Goal: Information Seeking & Learning: Find specific fact

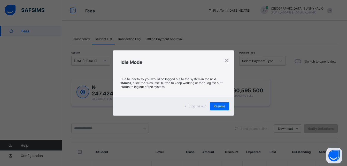
click at [224, 106] on span "Resume" at bounding box center [219, 106] width 12 height 4
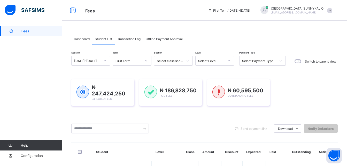
click at [131, 39] on span "Transaction Log" at bounding box center [128, 39] width 23 height 4
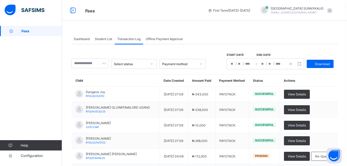
click at [241, 63] on div "/ /" at bounding box center [241, 64] width 29 height 10
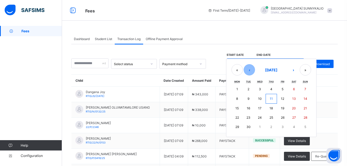
click at [253, 71] on button "‹" at bounding box center [248, 69] width 11 height 11
click at [287, 88] on button "1" at bounding box center [282, 88] width 11 height 9
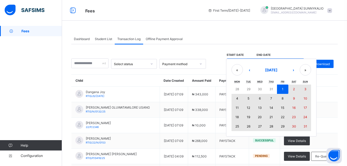
click at [307, 127] on abbr "31" at bounding box center [305, 126] width 4 height 4
type input "**********"
type input "*"
type input "****"
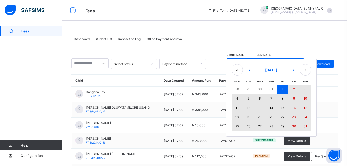
type input "**********"
type input "*"
type input "**"
type input "****"
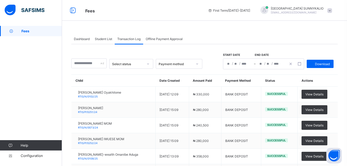
click at [149, 63] on icon at bounding box center [147, 63] width 3 height 5
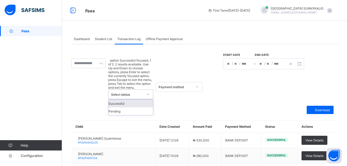
click at [143, 99] on div "Successful" at bounding box center [130, 103] width 45 height 8
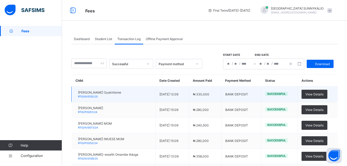
click at [86, 92] on span "[PERSON_NAME] Oyakhilome" at bounding box center [99, 92] width 43 height 4
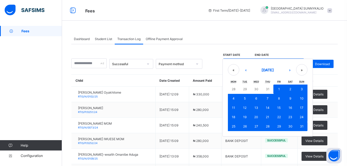
click at [239, 64] on div "**********" at bounding box center [263, 63] width 81 height 11
click at [273, 88] on button "31" at bounding box center [267, 88] width 11 height 9
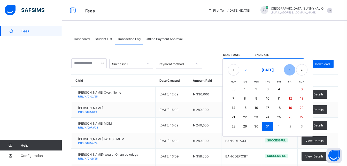
click at [289, 70] on button "›" at bounding box center [289, 69] width 11 height 11
click at [281, 88] on button "1" at bounding box center [278, 88] width 11 height 9
type input "**********"
type input "*"
type input "**"
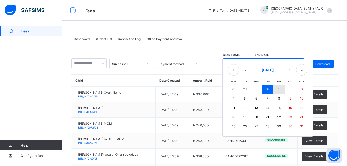
type input "**********"
type input "*"
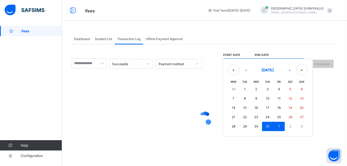
click at [240, 64] on div "**********" at bounding box center [263, 63] width 81 height 11
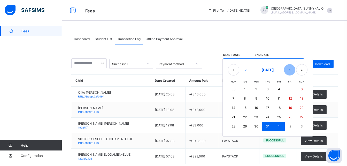
click at [292, 71] on button "›" at bounding box center [289, 69] width 11 height 11
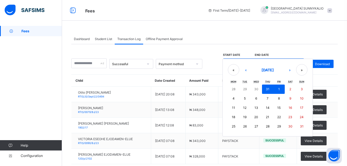
click at [284, 90] on button "1" at bounding box center [278, 88] width 11 height 9
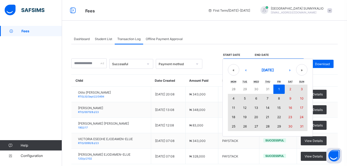
click at [303, 126] on abbr "31" at bounding box center [302, 126] width 4 height 4
type input "**********"
type input "*"
type input "**********"
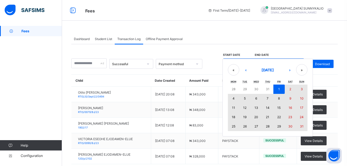
type input "**"
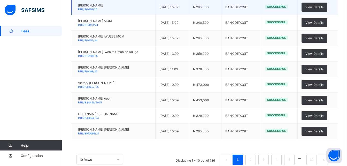
scroll to position [103, 0]
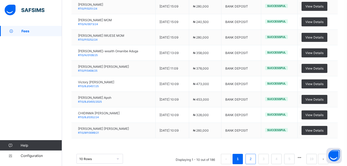
click at [253, 159] on link "2" at bounding box center [250, 158] width 5 height 7
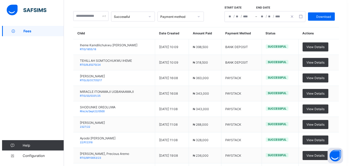
scroll to position [0, 0]
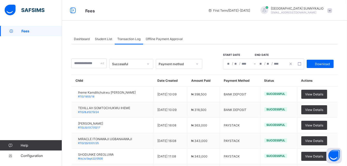
click at [96, 40] on span "Student List" at bounding box center [103, 39] width 17 height 4
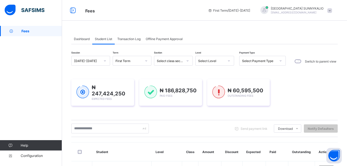
click at [147, 62] on div at bounding box center [146, 61] width 9 height 8
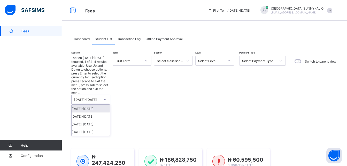
click at [102, 95] on div at bounding box center [104, 99] width 9 height 8
click at [92, 112] on div "[DATE]-[DATE]" at bounding box center [90, 116] width 38 height 8
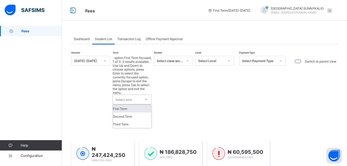
click at [145, 95] on div at bounding box center [146, 99] width 9 height 8
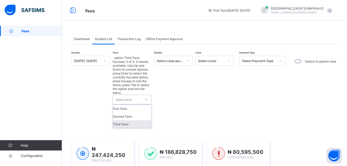
click at [130, 120] on div "Third Term" at bounding box center [132, 124] width 38 height 8
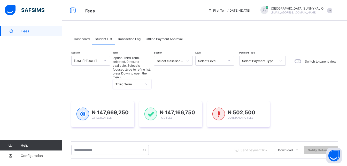
click at [130, 38] on span "Transaction Log" at bounding box center [128, 39] width 23 height 4
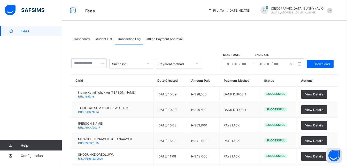
click at [261, 65] on div "**********" at bounding box center [270, 64] width 31 height 10
click at [0, 0] on button "«" at bounding box center [0, 0] width 0 height 0
click at [0, 0] on div "« ‹ [DATE] › » Mon Tue Wed Thu Fri Sat Sun 28 29 30 31 1 2 3 4 5 6 7 8 9 10 11 …" at bounding box center [0, 0] width 0 height 0
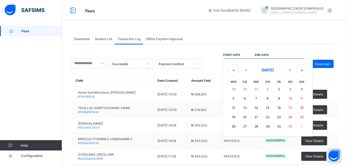
click at [301, 82] on div "Sun" at bounding box center [301, 81] width 11 height 6
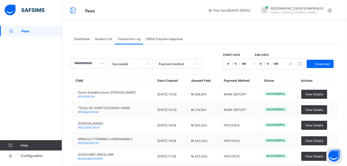
click at [216, 71] on div "**********" at bounding box center [204, 158] width 266 height 228
click at [332, 10] on span at bounding box center [329, 10] width 5 height 5
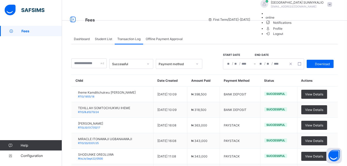
click at [283, 36] on span "Logout" at bounding box center [274, 33] width 18 height 5
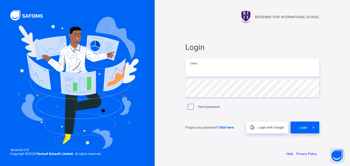
type input "**********"
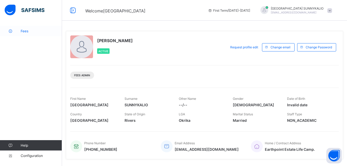
click at [25, 33] on link "Fees" at bounding box center [31, 31] width 62 height 10
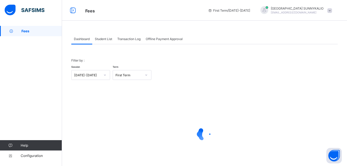
click at [105, 75] on icon at bounding box center [105, 74] width 2 height 1
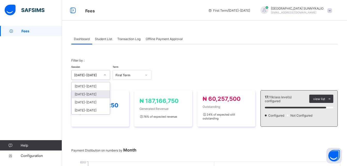
click at [92, 96] on div "[DATE]-[DATE]" at bounding box center [90, 94] width 38 height 8
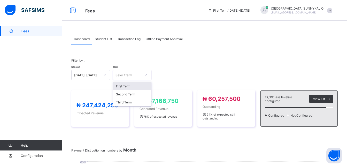
click at [147, 74] on icon at bounding box center [145, 74] width 3 height 5
click at [137, 103] on div "Third Term" at bounding box center [132, 102] width 38 height 8
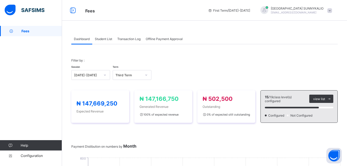
click at [103, 40] on span "Student List" at bounding box center [103, 39] width 17 height 4
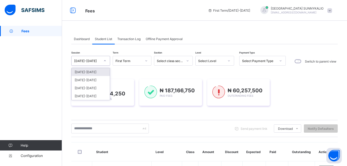
click at [106, 63] on div at bounding box center [104, 61] width 9 height 8
click at [98, 80] on div "[DATE]-[DATE]" at bounding box center [90, 80] width 38 height 8
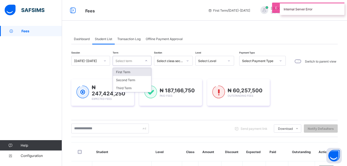
click at [149, 62] on div at bounding box center [146, 61] width 9 height 8
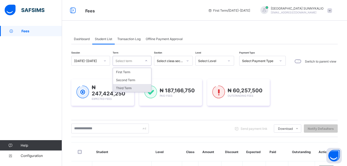
click at [133, 90] on div "Third Term" at bounding box center [132, 88] width 38 height 8
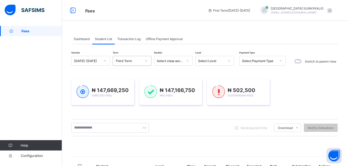
click at [281, 61] on icon at bounding box center [280, 60] width 3 height 5
click at [280, 61] on icon at bounding box center [280, 60] width 3 height 5
click at [279, 61] on icon at bounding box center [280, 60] width 3 height 5
click at [281, 61] on icon at bounding box center [280, 60] width 3 height 5
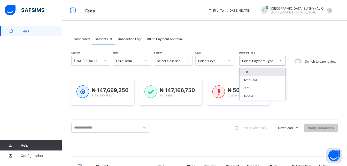
click at [279, 60] on icon at bounding box center [280, 60] width 3 height 5
click at [254, 88] on div "Part" at bounding box center [262, 88] width 46 height 8
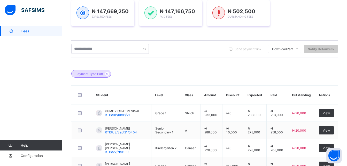
scroll to position [15, 0]
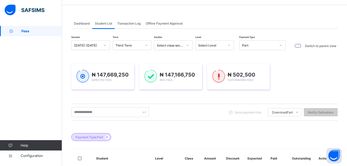
click at [126, 25] on span "Transaction Log" at bounding box center [128, 23] width 23 height 4
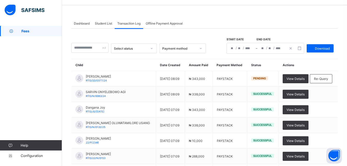
click at [241, 48] on div "/ / – / /" at bounding box center [264, 48] width 77 height 11
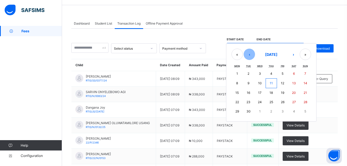
click at [253, 55] on button "‹" at bounding box center [248, 54] width 11 height 11
click at [287, 75] on button "1" at bounding box center [282, 73] width 11 height 9
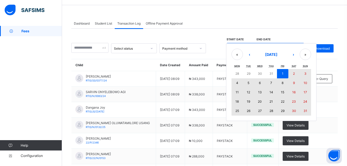
click at [307, 111] on abbr "31" at bounding box center [305, 111] width 4 height 4
type input "**********"
type input "*"
type input "****"
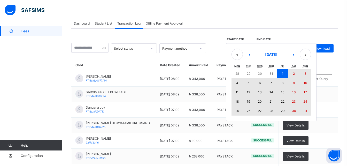
type input "**********"
type input "*"
type input "**"
type input "****"
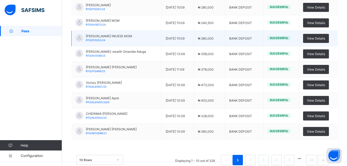
scroll to position [103, 0]
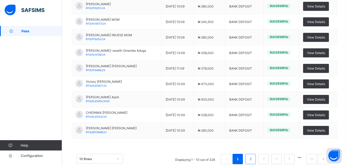
click at [255, 159] on li "2" at bounding box center [250, 159] width 10 height 10
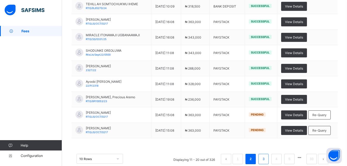
click at [266, 159] on link "3" at bounding box center [263, 158] width 5 height 7
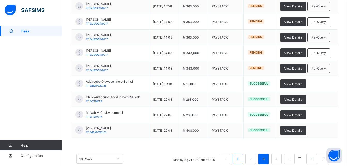
click at [240, 159] on link "1" at bounding box center [237, 158] width 5 height 7
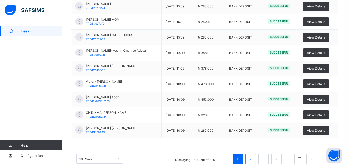
click at [253, 158] on link "2" at bounding box center [250, 158] width 5 height 7
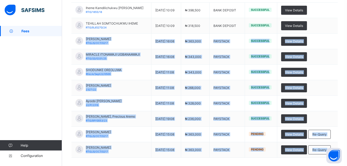
scroll to position [114, 0]
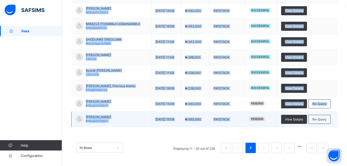
drag, startPoint x: 86, startPoint y: 95, endPoint x: 271, endPoint y: 121, distance: 186.6
click at [271, 121] on tbody "Iheme Kamdilichukwu Victor RTIS/1855/18 01/09/2025 - 10:09 ₦ 398,500 BANK DEPOS…" at bounding box center [204, 49] width 266 height 155
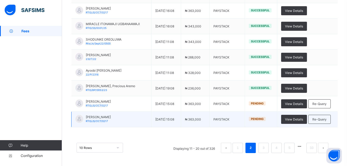
drag, startPoint x: 271, startPoint y: 121, endPoint x: 228, endPoint y: 121, distance: 42.8
click at [228, 121] on td "PAYSTACK" at bounding box center [226, 118] width 35 height 15
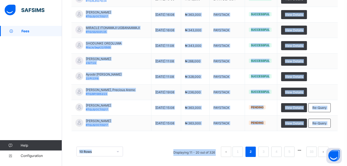
scroll to position [112, 0]
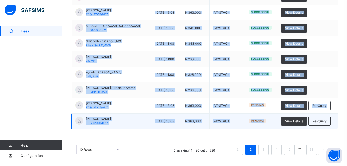
drag, startPoint x: 85, startPoint y: 124, endPoint x: 265, endPoint y: 123, distance: 179.3
click at [265, 123] on tbody "Iheme Kamdilichukwu Victor RTIS/1855/18 01/09/2025 - 10:09 ₦ 398,500 BANK DEPOS…" at bounding box center [204, 51] width 266 height 155
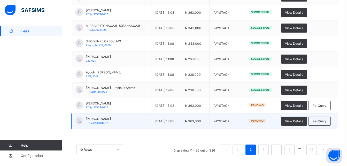
drag, startPoint x: 265, startPoint y: 123, endPoint x: 248, endPoint y: 121, distance: 16.4
click at [245, 121] on td "PAYSTACK" at bounding box center [226, 120] width 35 height 15
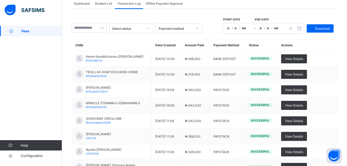
scroll to position [0, 0]
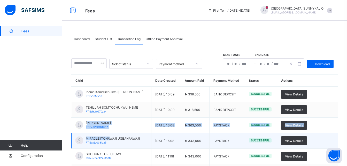
drag, startPoint x: 87, startPoint y: 121, endPoint x: 109, endPoint y: 136, distance: 26.6
click at [109, 136] on tbody "Iheme Kamdilichukwu Victor RTIS/1855/18 01/09/2025 - 10:09 ₦ 398,500 BANK DEPOS…" at bounding box center [204, 163] width 266 height 155
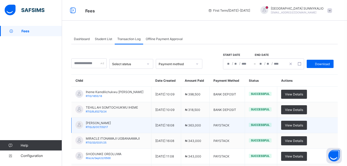
drag, startPoint x: 99, startPoint y: 131, endPoint x: 85, endPoint y: 123, distance: 15.8
click at [85, 123] on div "Obafemi Ojeyemi RTIS/JS/OCT/0217" at bounding box center [92, 125] width 35 height 8
click at [85, 122] on div "Obafemi Ojeyemi RTIS/JS/OCT/0217" at bounding box center [92, 125] width 35 height 8
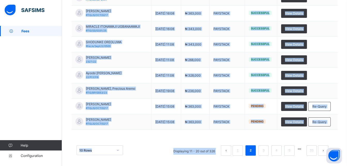
scroll to position [114, 0]
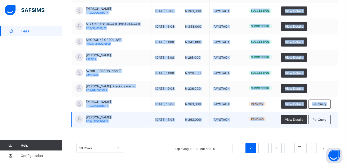
drag, startPoint x: 86, startPoint y: 122, endPoint x: 267, endPoint y: 117, distance: 181.2
click at [267, 117] on tbody "Iheme Kamdilichukwu Victor RTIS/1855/18 01/09/2025 - 10:09 ₦ 398,500 BANK DEPOS…" at bounding box center [204, 49] width 266 height 155
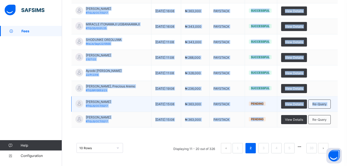
copy tbody "Obafemi Ojeyemi RTIS/JS/OCT/0217 31/08/2025 - 16:08 ₦ 363,000 PAYSTACK Successf…"
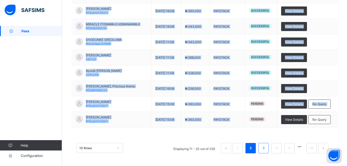
click at [268, 149] on li "3" at bounding box center [263, 148] width 10 height 10
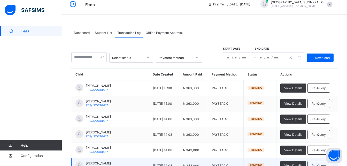
scroll to position [0, 0]
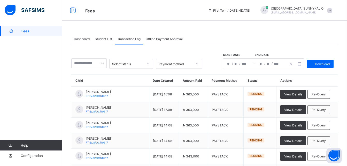
click at [149, 64] on icon at bounding box center [148, 63] width 2 height 1
click at [148, 73] on div "Successful" at bounding box center [131, 75] width 44 height 8
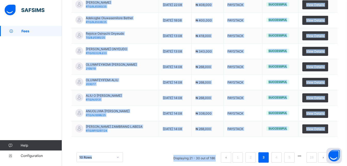
scroll to position [114, 0]
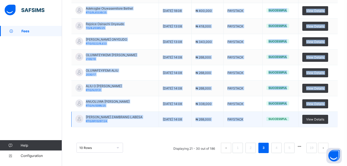
drag, startPoint x: 86, startPoint y: 91, endPoint x: 264, endPoint y: 118, distance: 180.1
click at [264, 118] on tbody "Mukah M Chukwudumebi RTIS/1907/17 29/08/2025 - 22:08 ₦ 268,000 PAYSTACK Success…" at bounding box center [204, 49] width 266 height 155
copy tbody "Mukah M Chukwudumebi RTIS/1907/17 29/08/2025 - 22:08 ₦ 268,000 PAYSTACK Success…"
click at [278, 150] on link "4" at bounding box center [276, 147] width 5 height 7
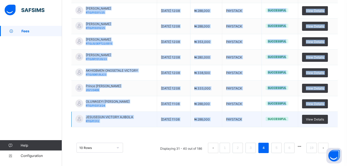
drag, startPoint x: 86, startPoint y: 54, endPoint x: 264, endPoint y: 120, distance: 190.5
click at [264, 120] on tbody "ISHBEL IREOLUWA ZANANG LABESA RTIS/p/0298/24 28/08/2025 - 14:08 ₦ 268,000 PAYST…" at bounding box center [204, 49] width 266 height 155
copy tbody "ISHBEL IREOLUWA ZANANG LABESA RTIS/p/0298/24 28/08/2025 - 14:08 ₦ 268,000 PAYST…"
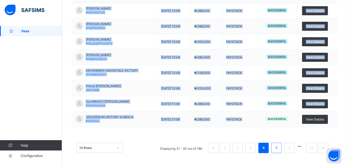
click at [278, 150] on link "5" at bounding box center [276, 147] width 5 height 7
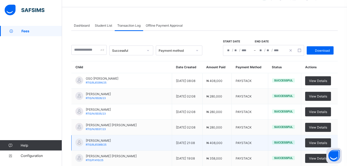
scroll to position [11, 0]
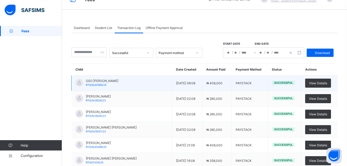
click at [85, 79] on div "OSO ELIJA AYODEJI RTIS/BJ/0394/25" at bounding box center [96, 83] width 43 height 8
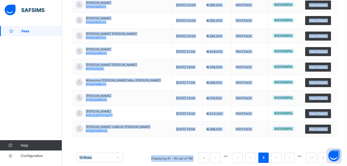
scroll to position [114, 0]
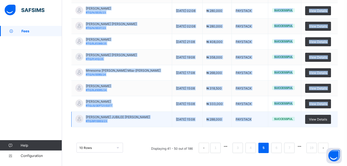
drag, startPoint x: 86, startPoint y: 80, endPoint x: 266, endPoint y: 118, distance: 183.5
click at [266, 118] on tbody "OSO ELIJA AYODEJI RTIS/BJ/0394/25 28/08/2025 - 08:08 ₦ 408,000 PAYSTACK Success…" at bounding box center [204, 49] width 266 height 155
copy tbody "OSO ELIJA AYODEJI RTIS/BJ/0394/25 28/08/2025 - 08:08 ₦ 408,000 PAYSTACK Success…"
click at [278, 146] on link "6" at bounding box center [276, 147] width 5 height 7
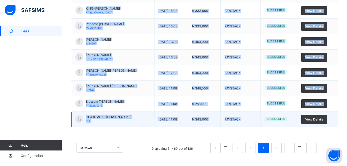
drag, startPoint x: 86, startPoint y: 55, endPoint x: 262, endPoint y: 120, distance: 188.6
click at [262, 120] on tbody "OLUWASEYI BRIGHT OJO RTIS/BP/0055/23 27/08/2025 - 15:08 ₦ 288,000 PAYSTACK Succ…" at bounding box center [204, 49] width 266 height 155
copy tbody "OLUWASEYI BRIGHT OJO RTIS/BP/0055/23 27/08/2025 - 15:08 ₦ 288,000 PAYSTACK Succ…"
click at [278, 148] on link "7" at bounding box center [276, 147] width 5 height 7
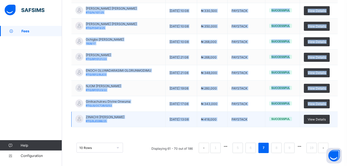
drag, startPoint x: 86, startPoint y: 54, endPoint x: 276, endPoint y: 114, distance: 198.5
click at [276, 114] on tbody "Ugwummadu Rex Rex rtis/jss/oct26/211 27/08/2025 - 10:08 ₦ 343,000 PAYSTACK Succ…" at bounding box center [204, 49] width 266 height 155
copy tbody "Ugwummadu Rex Rex rtis/jss/oct26/211 27/08/2025 - 10:08 ₦ 343,000 PAYSTACK Succ…"
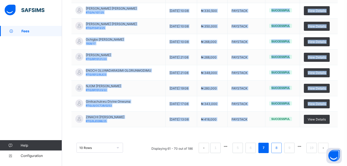
click at [278, 149] on link "8" at bounding box center [276, 147] width 5 height 7
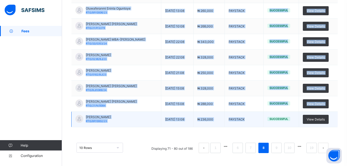
drag, startPoint x: 86, startPoint y: 92, endPoint x: 272, endPoint y: 119, distance: 188.0
click at [272, 119] on tbody "ENWEZOR CHIZARA LAURA RTIS/0082/BJ/23 26/08/2025 - 13:08 ₦ 328,000 PAYSTACK Suc…" at bounding box center [204, 49] width 266 height 155
copy tbody "ENWEZOR CHIZARA LAURA RTIS/0082/BJ/23 26/08/2025 - 13:08 ₦ 328,000 PAYSTACK Suc…"
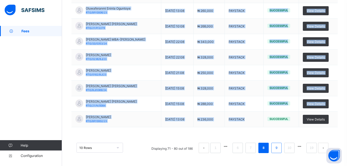
click at [278, 149] on link "9" at bounding box center [276, 147] width 5 height 7
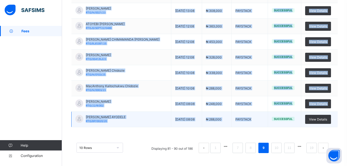
drag, startPoint x: 85, startPoint y: 91, endPoint x: 257, endPoint y: 120, distance: 174.0
click at [257, 120] on tbody "Gold Oluwasemilore Akinwumi RTIS/20/P/2122 25/08/2025 - 13:08 ₦ 256,000 PAYSTAC…" at bounding box center [204, 49] width 266 height 155
copy tbody "Gold Oluwasemilore Akinwumi RTIS/20/P/2122 25/08/2025 - 13:08 ₦ 256,000 PAYSTAC…"
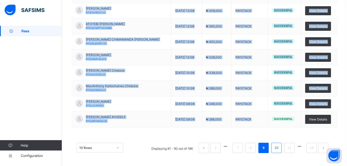
click at [279, 147] on link "10" at bounding box center [276, 147] width 7 height 7
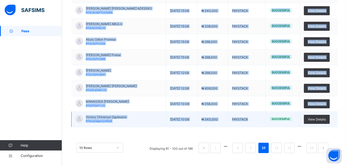
drag, startPoint x: 86, startPoint y: 81, endPoint x: 268, endPoint y: 123, distance: 186.7
click at [268, 123] on tbody "Chizaram Queen-Esther Onwuanogu RTIS/N/0022/23 25/08/2025 - 01:08 ₦ 248,000 PAY…" at bounding box center [204, 49] width 266 height 155
copy tbody "Chizaram Queen-Esther Onwuanogu RTIS/N/0022/23 25/08/2025 - 01:08 ₦ 248,000 PAY…"
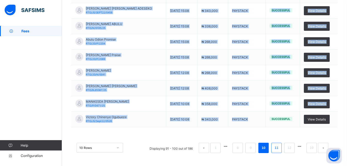
click at [279, 148] on link "11" at bounding box center [276, 147] width 7 height 7
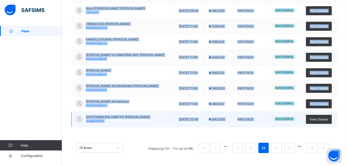
drag, startPoint x: 86, startPoint y: 81, endPoint x: 296, endPoint y: 122, distance: 214.4
click at [296, 122] on tbody "EHI FAITH MUSA RTIS/JS/Sept22/0412 22/08/2025 - 10:08 ₦ 343,000 PAYSTACK Succes…" at bounding box center [204, 49] width 266 height 155
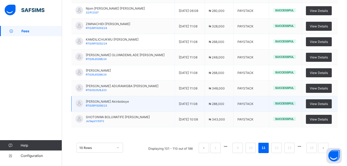
drag, startPoint x: 296, startPoint y: 122, endPoint x: 224, endPoint y: 100, distance: 75.2
click at [224, 100] on td "₦ 288,000" at bounding box center [218, 103] width 29 height 15
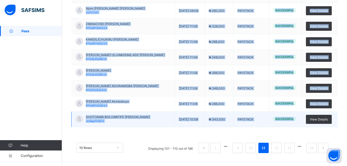
drag, startPoint x: 86, startPoint y: 80, endPoint x: 287, endPoint y: 122, distance: 205.5
click at [287, 122] on tbody "EHI FAITH MUSA RTIS/JS/Sept22/0412 22/08/2025 - 10:08 ₦ 343,000 PAYSTACK Succes…" at bounding box center [204, 49] width 266 height 155
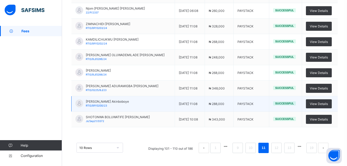
drag, startPoint x: 287, startPoint y: 121, endPoint x: 233, endPoint y: 103, distance: 57.3
click at [233, 103] on td "PAYSTACK" at bounding box center [251, 103] width 36 height 15
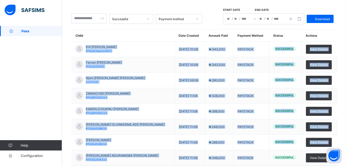
scroll to position [94, 0]
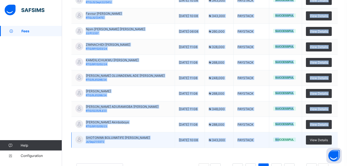
drag, startPoint x: 86, startPoint y: 93, endPoint x: 277, endPoint y: 139, distance: 196.3
click at [277, 139] on tbody "EHI FAITH MUSA RTIS/JS/Sept22/0412 22/08/2025 - 10:08 ₦ 343,000 PAYSTACK Succes…" at bounding box center [204, 70] width 266 height 155
copy tbody "EHI FAITH MUSA RTIS/JS/Sept22/0412 22/08/2025 - 10:08 ₦ 343,000 PAYSTACK Succes…"
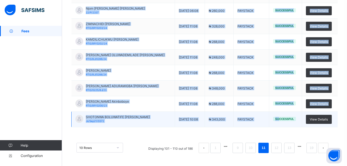
click at [279, 147] on link "12" at bounding box center [276, 147] width 7 height 7
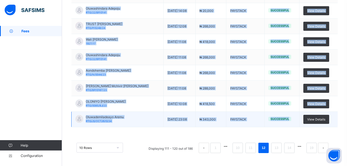
drag, startPoint x: 86, startPoint y: 91, endPoint x: 292, endPoint y: 116, distance: 207.9
click at [292, 116] on tbody "Nwanisobi Divine Chimdalu RTIS/20/P/2129 21/08/2025 - 09:08 ₦ 408,000 PAYSTACK …" at bounding box center [204, 49] width 266 height 155
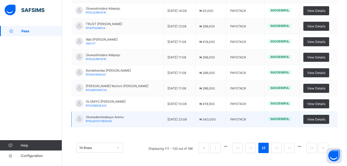
drag, startPoint x: 292, startPoint y: 116, endPoint x: 187, endPoint y: 117, distance: 105.5
click at [187, 117] on td "19/08/2025 - 23:08" at bounding box center [179, 118] width 32 height 15
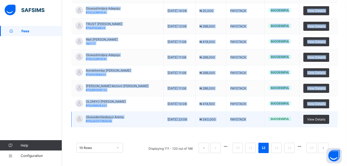
drag, startPoint x: 86, startPoint y: 55, endPoint x: 270, endPoint y: 120, distance: 195.0
click at [270, 120] on tbody "Nwanisobi Divine Chimdalu RTIS/20/P/2129 21/08/2025 - 09:08 ₦ 408,000 PAYSTACK …" at bounding box center [204, 49] width 266 height 155
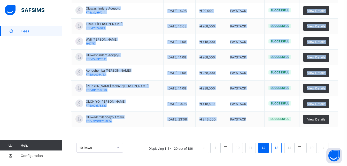
click at [279, 147] on link "13" at bounding box center [276, 147] width 7 height 7
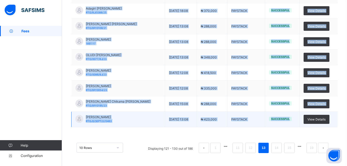
drag, startPoint x: 86, startPoint y: 80, endPoint x: 291, endPoint y: 117, distance: 207.7
click at [291, 117] on tbody "ANNABELLE ISOYIZA ADAGIRI RTIS/N/0006/23 19/08/2025 - 18:08 ₦ 308,000 PAYSTACK …" at bounding box center [204, 49] width 266 height 155
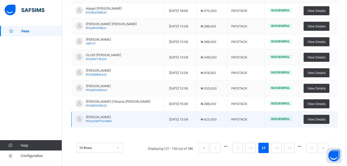
drag, startPoint x: 291, startPoint y: 117, endPoint x: 243, endPoint y: 114, distance: 47.9
click at [243, 114] on td "PAYSTACK" at bounding box center [246, 118] width 38 height 15
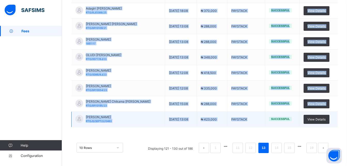
drag, startPoint x: 86, startPoint y: 92, endPoint x: 284, endPoint y: 113, distance: 198.5
click at [284, 113] on tbody "ANNABELLE ISOYIZA ADAGIRI RTIS/N/0006/23 19/08/2025 - 18:08 ₦ 308,000 PAYSTACK …" at bounding box center [204, 49] width 266 height 155
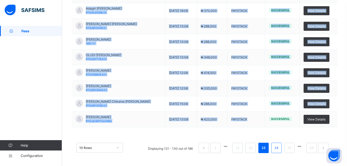
click at [279, 146] on link "14" at bounding box center [276, 147] width 7 height 7
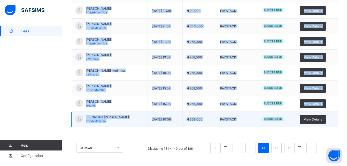
drag, startPoint x: 86, startPoint y: 91, endPoint x: 291, endPoint y: 124, distance: 207.5
click at [291, 124] on tbody "Zemirah Belema Gaiya RTIS/21/BP/0095 18/08/2025 - 12:08 ₦ 260,000 PAYSTACK Succ…" at bounding box center [204, 49] width 266 height 155
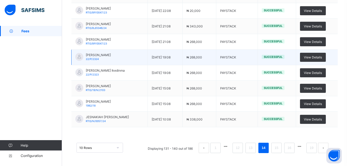
drag, startPoint x: 291, startPoint y: 124, endPoint x: 92, endPoint y: 63, distance: 207.2
click at [92, 63] on td "Desiree Chidera Ikedinma 22/P/2324" at bounding box center [109, 57] width 76 height 15
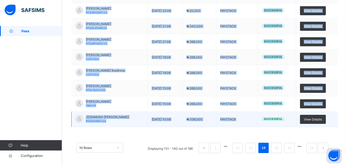
drag, startPoint x: 86, startPoint y: 80, endPoint x: 265, endPoint y: 117, distance: 183.2
click at [265, 117] on tbody "Zemirah Belema Gaiya RTIS/21/BP/0095 18/08/2025 - 12:08 ₦ 260,000 PAYSTACK Succ…" at bounding box center [204, 49] width 266 height 155
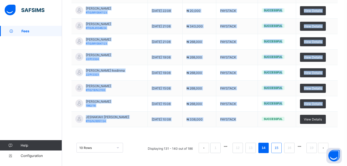
click at [279, 148] on link "15" at bounding box center [276, 147] width 7 height 7
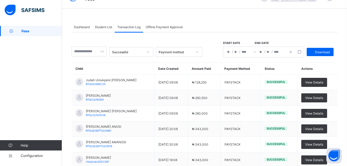
scroll to position [11, 0]
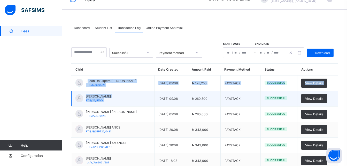
drag, startPoint x: 87, startPoint y: 81, endPoint x: 123, endPoint y: 101, distance: 41.3
click at [123, 101] on tbody "Judah Uniukpere Joseph-Adie RTIS/N/0091/25 15/08/2025 - 09:08 ₦ 128,250 PAYSTAC…" at bounding box center [204, 152] width 266 height 155
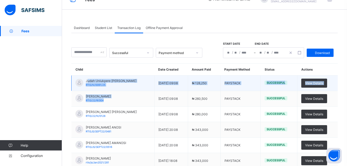
drag, startPoint x: 123, startPoint y: 101, endPoint x: 88, endPoint y: 82, distance: 40.0
click at [88, 82] on span "Judah Uniukpere Joseph-Adie" at bounding box center [111, 81] width 51 height 4
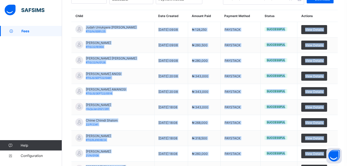
scroll to position [114, 0]
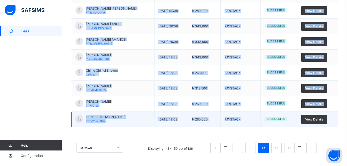
drag, startPoint x: 86, startPoint y: 81, endPoint x: 260, endPoint y: 113, distance: 176.5
click at [260, 113] on tbody "Judah Uniukpere Joseph-Adie RTIS/N/0091/25 15/08/2025 - 09:08 ₦ 128,250 PAYSTAC…" at bounding box center [204, 49] width 266 height 155
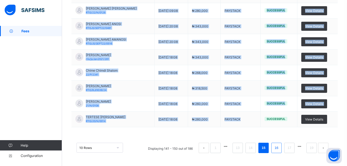
click at [278, 147] on link "16" at bounding box center [276, 147] width 7 height 7
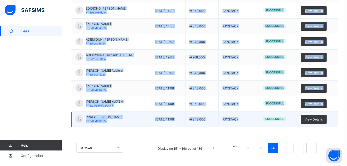
drag, startPoint x: 86, startPoint y: 55, endPoint x: 282, endPoint y: 113, distance: 203.9
click at [282, 113] on tbody "VERSETER LOIS MBAUKAAN RTIS/20/N/0011 14/08/2025 - 18:08 ₦ 260,000 PAYSTACK Suc…" at bounding box center [204, 49] width 266 height 155
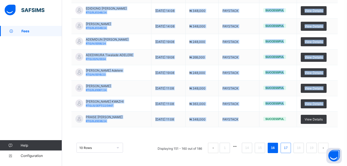
click at [289, 147] on link "17" at bounding box center [285, 147] width 7 height 7
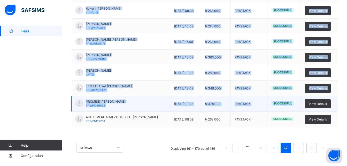
drag, startPoint x: 86, startPoint y: 81, endPoint x: 288, endPoint y: 110, distance: 204.9
click at [288, 110] on tbody "ADESHOPE MARIYAM OYETUNDE RTIS/BJ/0029/24 13/08/2025 - 10:08 ₦ 343,000 PAYSTACK…" at bounding box center [204, 49] width 266 height 155
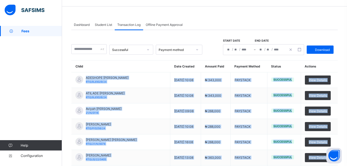
scroll to position [11, 0]
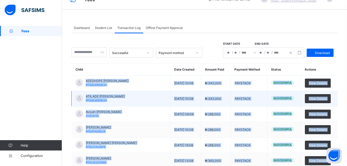
click at [131, 102] on td "ATILADE AKEEM OYETUNDE RTIS/BJ/0026/24" at bounding box center [120, 98] width 99 height 15
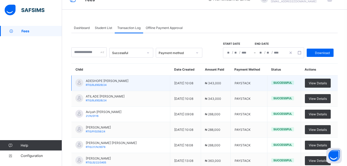
click at [86, 81] on div "ADESHOPE MARIYAM OYETUNDE RTIS/BJ/0029/24" at bounding box center [101, 83] width 53 height 8
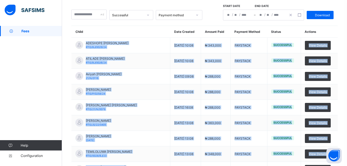
scroll to position [114, 0]
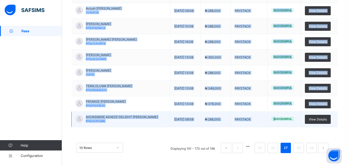
drag, startPoint x: 86, startPoint y: 81, endPoint x: 277, endPoint y: 120, distance: 194.9
click at [277, 120] on tbody "ADESHOPE MARIYAM OYETUNDE RTIS/BJ/0029/24 13/08/2025 - 10:08 ₦ 343,000 PAYSTACK…" at bounding box center [204, 49] width 266 height 155
click at [302, 149] on link "18" at bounding box center [298, 147] width 7 height 7
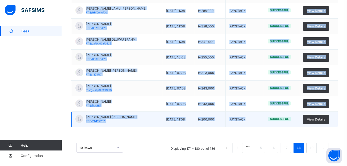
drag, startPoint x: 86, startPoint y: 81, endPoint x: 271, endPoint y: 119, distance: 189.3
click at [271, 119] on tbody "Somtochukwu Nwanisobi 2128/20 07/08/2025 - 11:08 ₦ 328,000 PAYSTACK Successful …" at bounding box center [204, 49] width 266 height 155
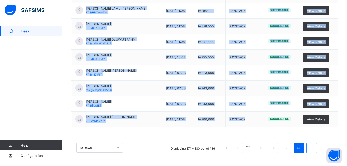
click at [315, 149] on link "19" at bounding box center [311, 147] width 7 height 7
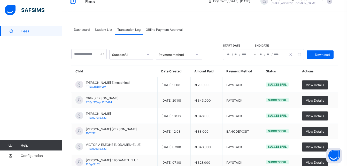
scroll to position [52, 0]
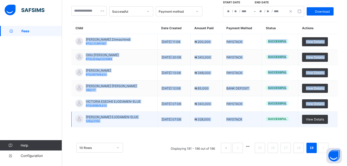
drag, startPoint x: 86, startPoint y: 41, endPoint x: 267, endPoint y: 114, distance: 194.6
click at [267, 114] on tbody "Nwosu Zane Zimnachimdi RTIS//21/BP/007 02/08/2025 - 11:08 ₦ 200,000 PAYSTACK Su…" at bounding box center [204, 80] width 266 height 93
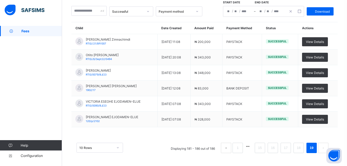
click at [271, 161] on div "Dashboard Student List Transaction Log Offline Payment Approval Transaction Log…" at bounding box center [204, 69] width 285 height 192
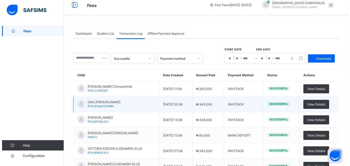
scroll to position [0, 0]
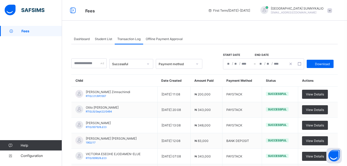
click at [108, 38] on span "Student List" at bounding box center [103, 39] width 17 height 4
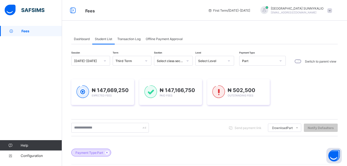
click at [332, 10] on span at bounding box center [329, 10] width 5 height 5
click at [314, 52] on span "Logout" at bounding box center [315, 51] width 34 height 6
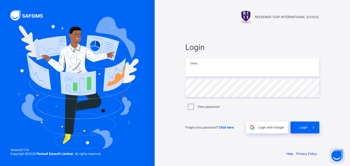
type input "**********"
